Goal: Task Accomplishment & Management: Use online tool/utility

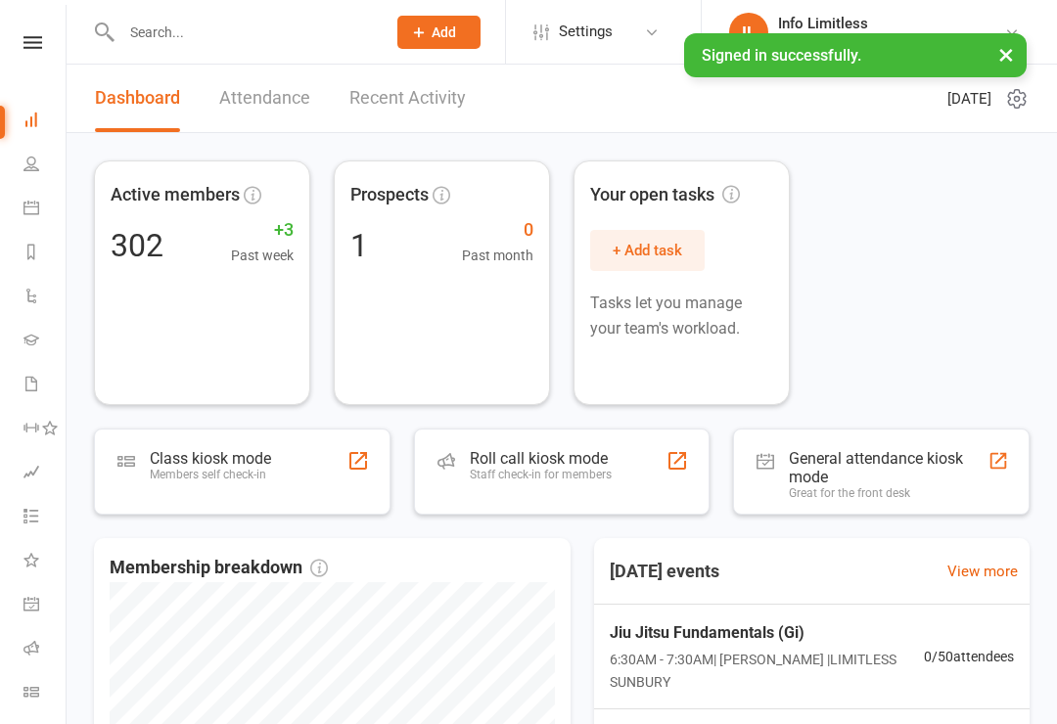
click at [34, 209] on icon at bounding box center [31, 208] width 16 height 16
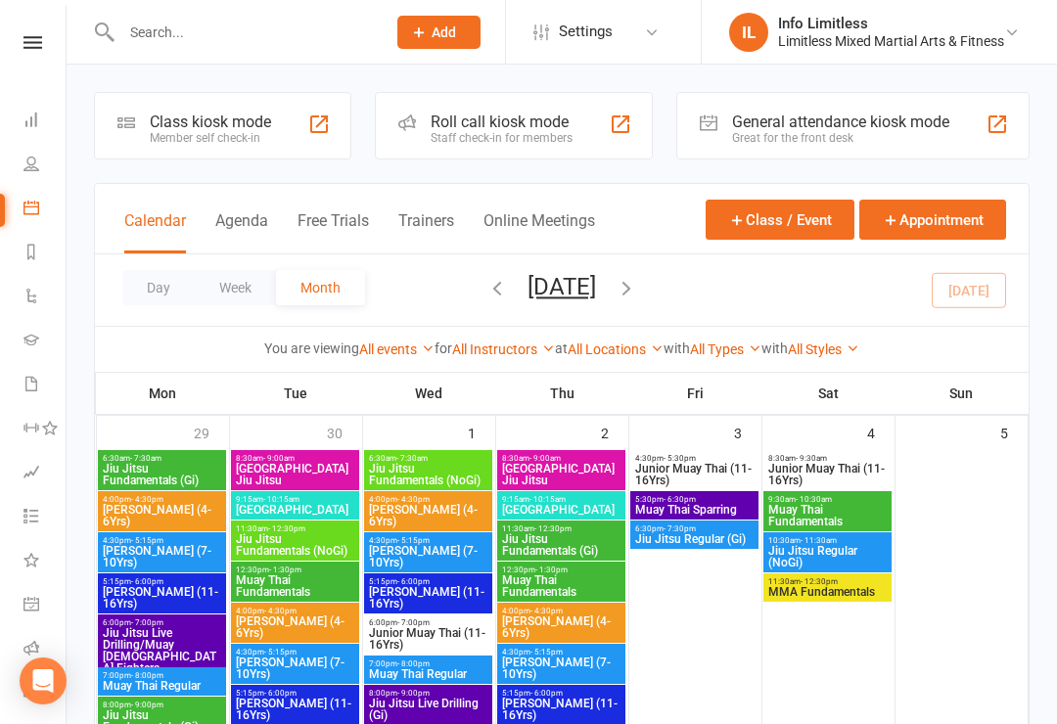
click at [422, 127] on div "Roll call kiosk mode Staff check-in for members" at bounding box center [514, 126] width 278 height 68
click at [202, 131] on div "Member self check-in" at bounding box center [210, 138] width 121 height 14
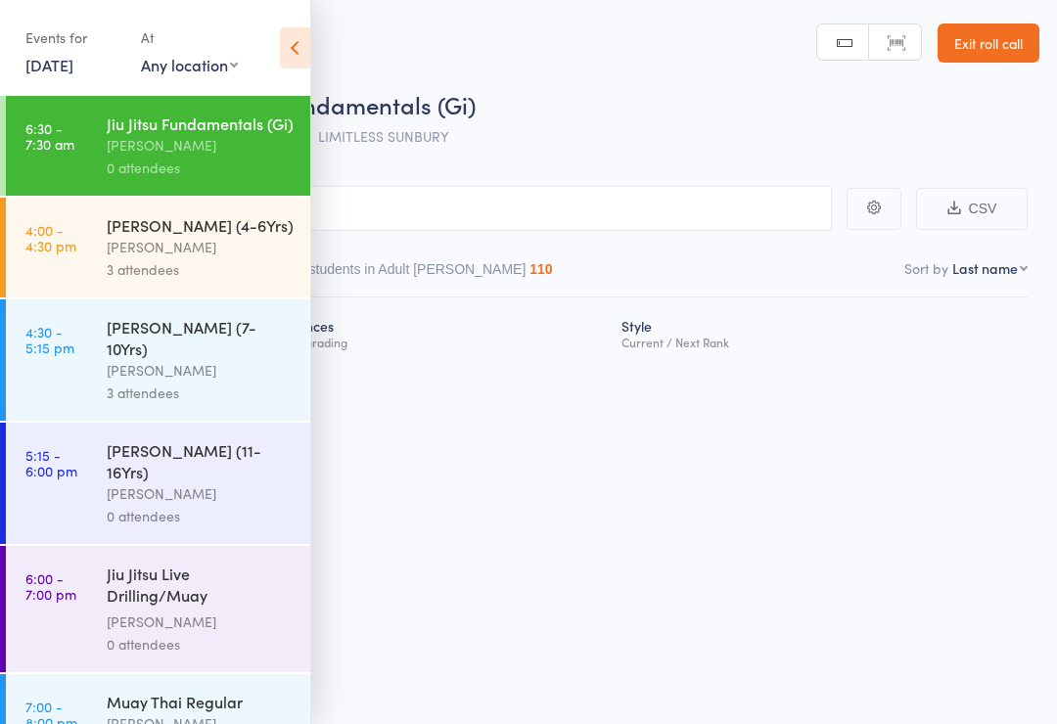
click at [295, 43] on icon at bounding box center [295, 47] width 30 height 41
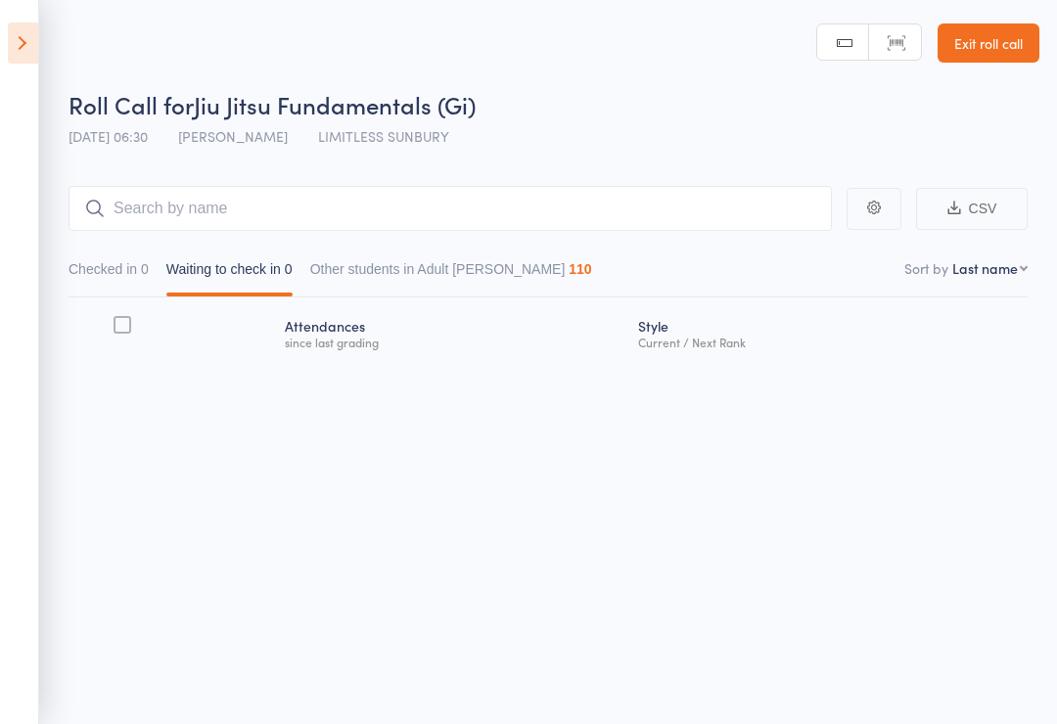
click at [23, 54] on icon at bounding box center [23, 43] width 30 height 41
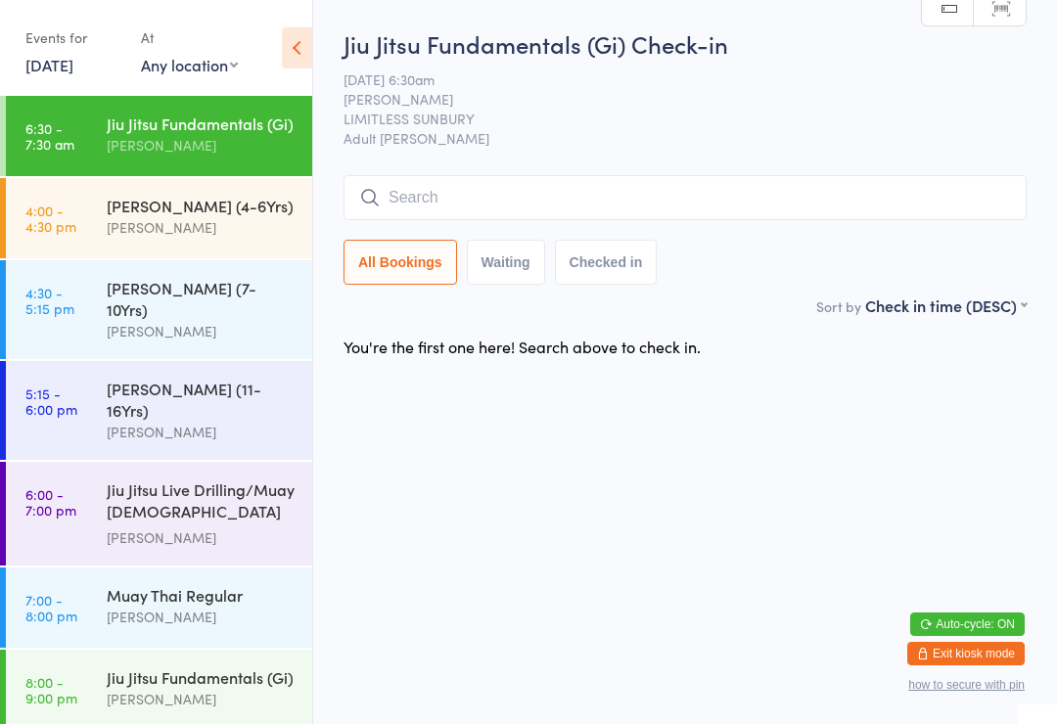
click at [436, 207] on input "search" at bounding box center [685, 197] width 683 height 45
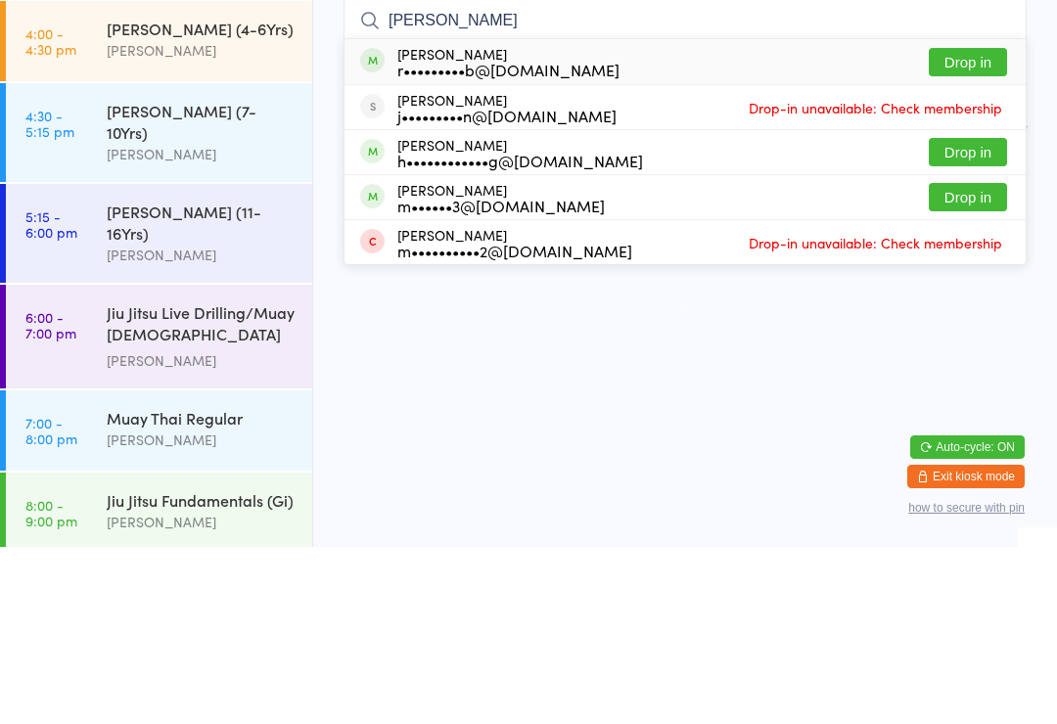
type input "Ryan mcr"
click at [968, 225] on button "Drop in" at bounding box center [968, 239] width 78 height 28
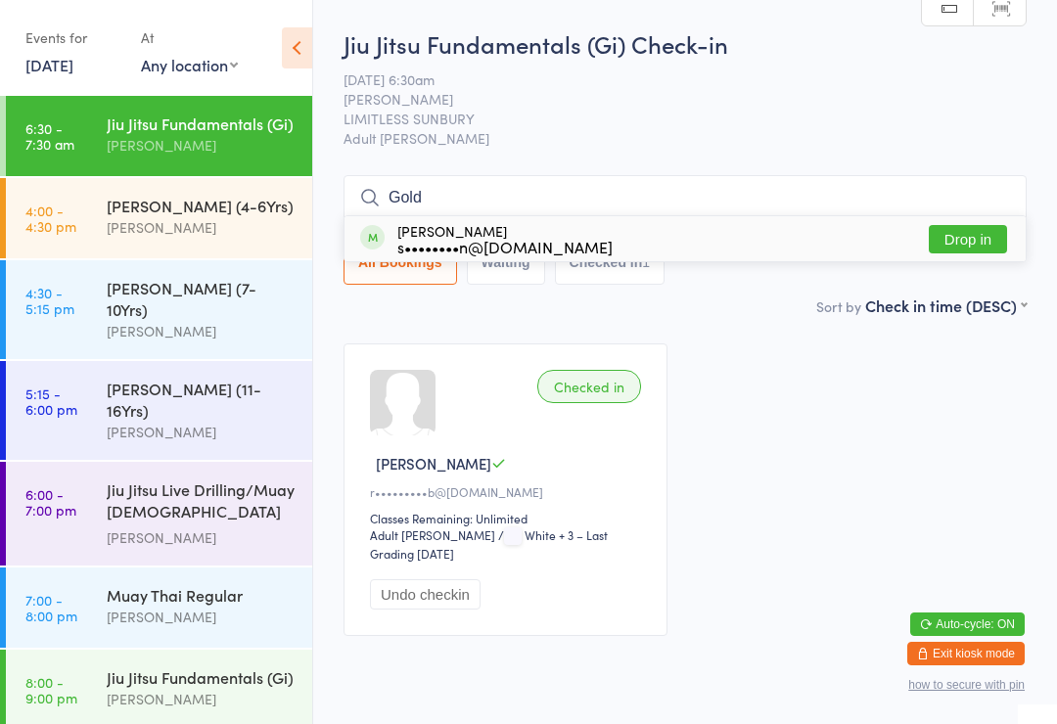
type input "Gold"
click at [667, 220] on div "Sam Golden s••••••••n@education.vic.gov.au Drop in" at bounding box center [685, 238] width 681 height 45
